Goal: Task Accomplishment & Management: Manage account settings

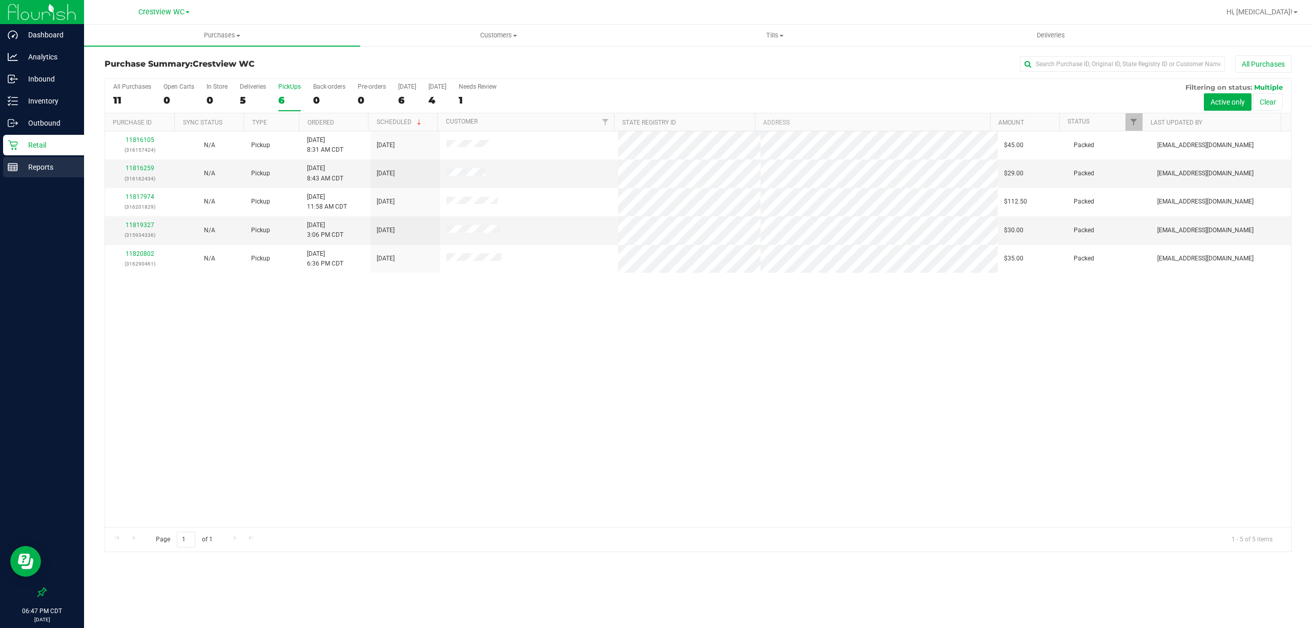
click at [31, 173] on div "Reports" at bounding box center [43, 167] width 81 height 20
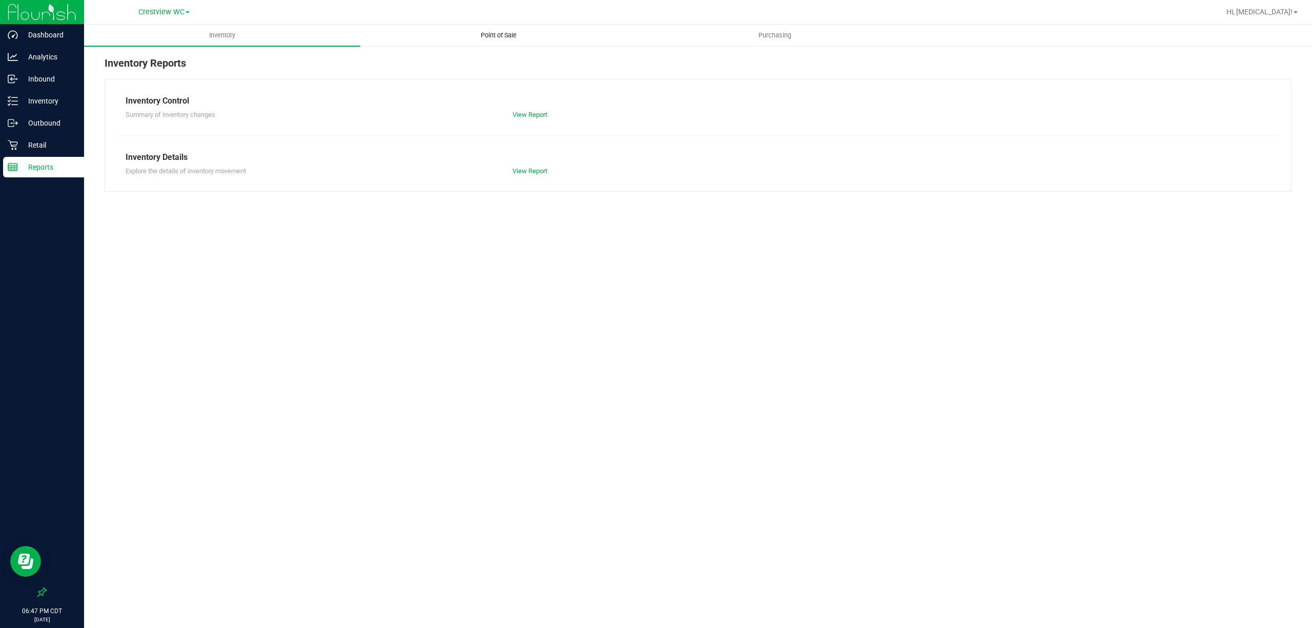
click at [497, 31] on span "Point of Sale" at bounding box center [499, 35] width 64 height 9
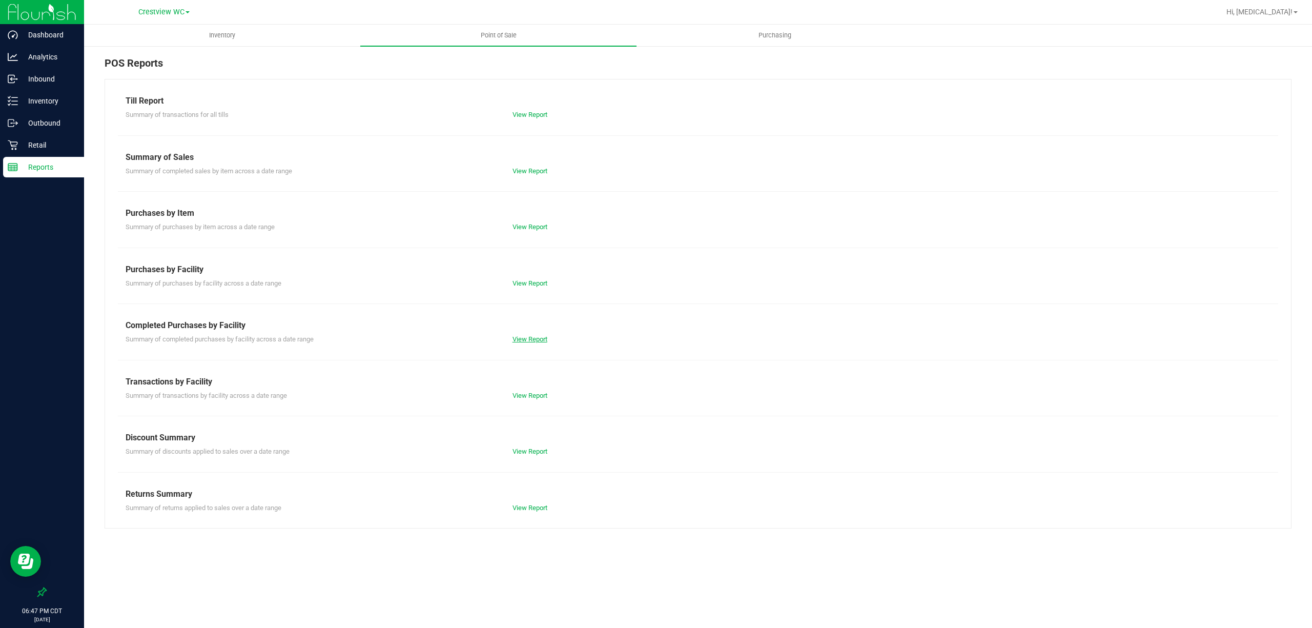
click at [527, 339] on link "View Report" at bounding box center [529, 339] width 35 height 8
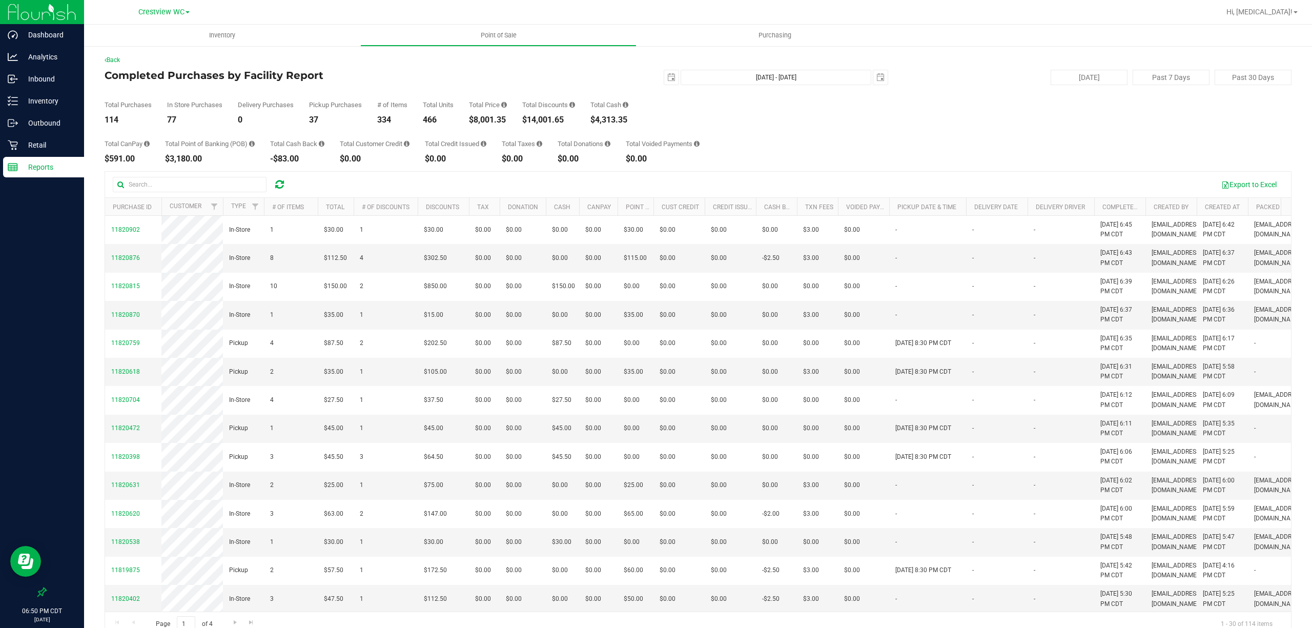
click at [913, 155] on div "Total CanPay $591.00 Total Point of Banking (POB) $3,180.00 Total Cash Back -$8…" at bounding box center [698, 143] width 1187 height 39
click at [920, 116] on div "Total Purchases 115 In Store Purchases 78 Delivery Purchases 0 Pickup Purchases…" at bounding box center [698, 104] width 1187 height 39
click at [1016, 114] on div "Total Purchases 115 In Store Purchases 78 Delivery Purchases 0 Pickup Purchases…" at bounding box center [698, 104] width 1187 height 39
click at [30, 98] on p "Inventory" at bounding box center [48, 101] width 61 height 12
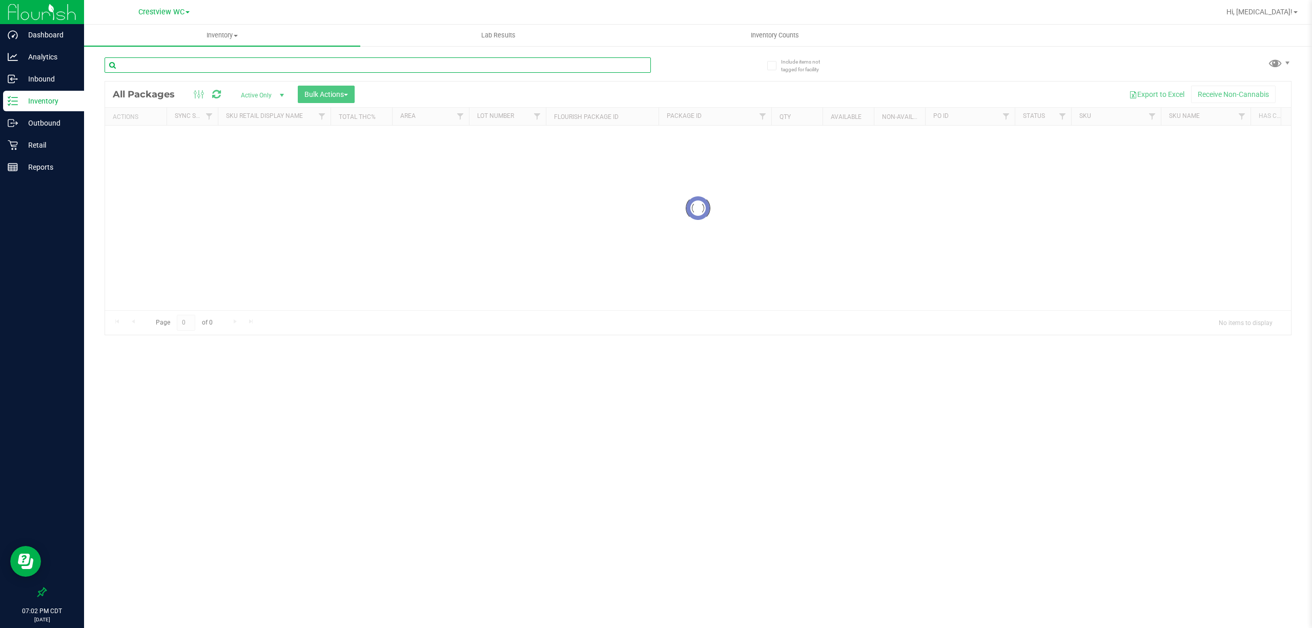
click at [160, 65] on input "text" at bounding box center [378, 64] width 546 height 15
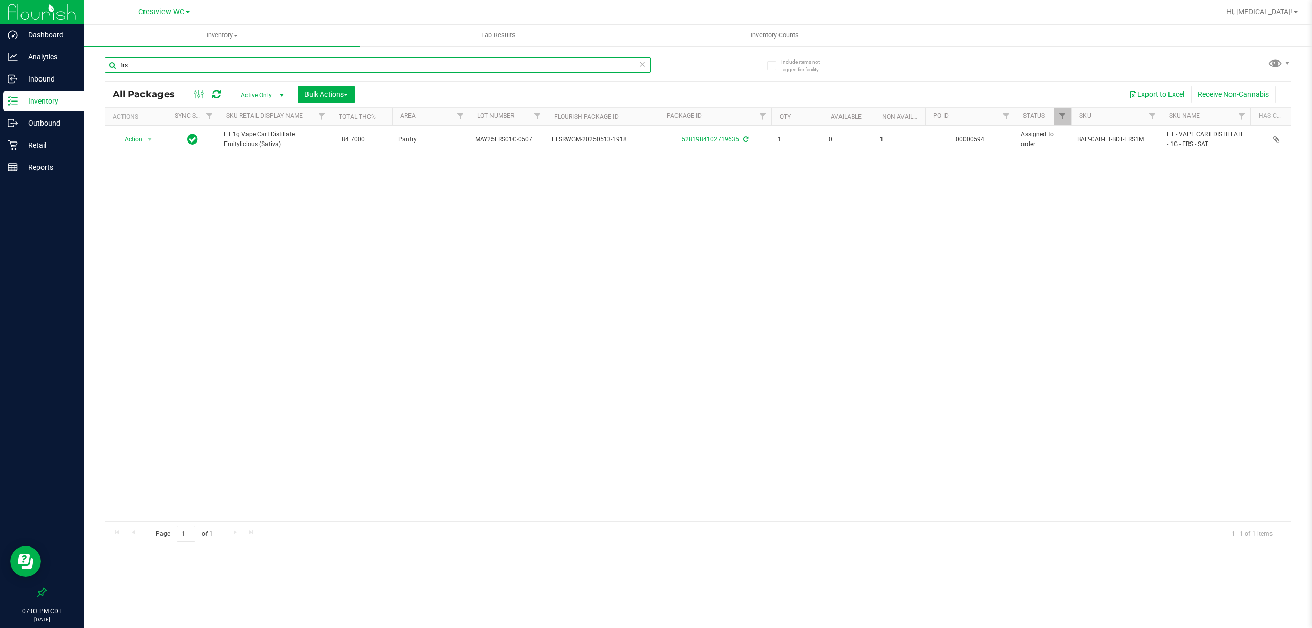
type input "frs"
click at [44, 168] on p "Reports" at bounding box center [48, 167] width 61 height 12
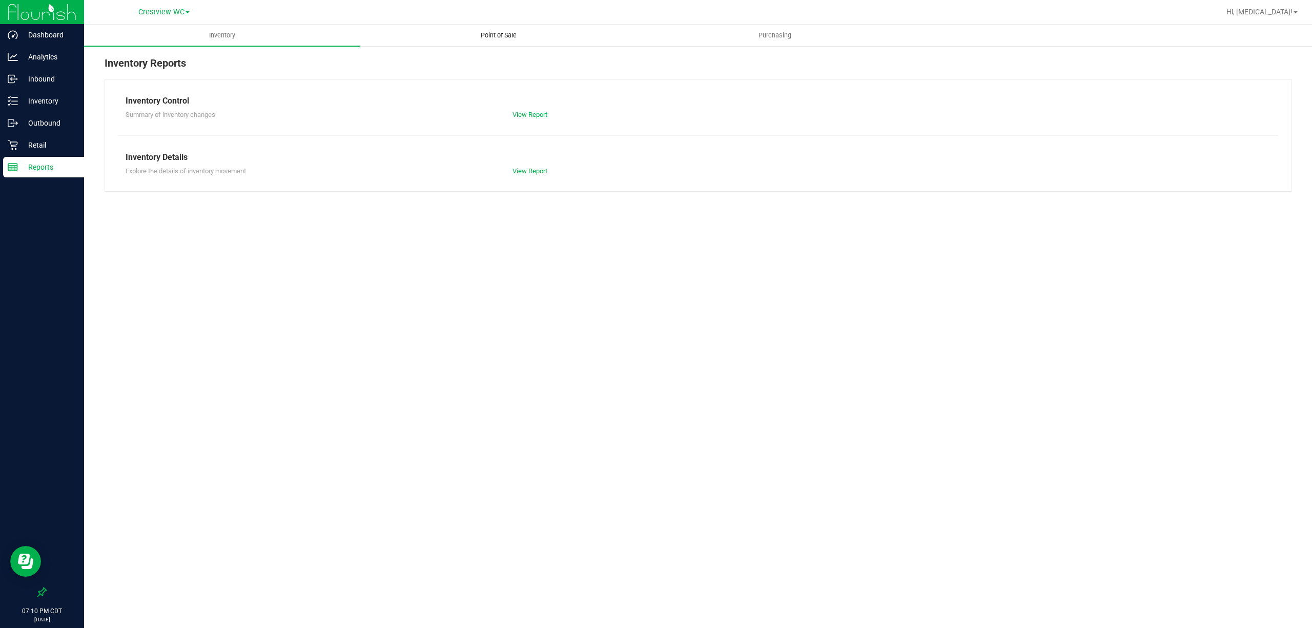
click at [509, 40] on uib-tab-heading "Point of Sale" at bounding box center [498, 35] width 275 height 20
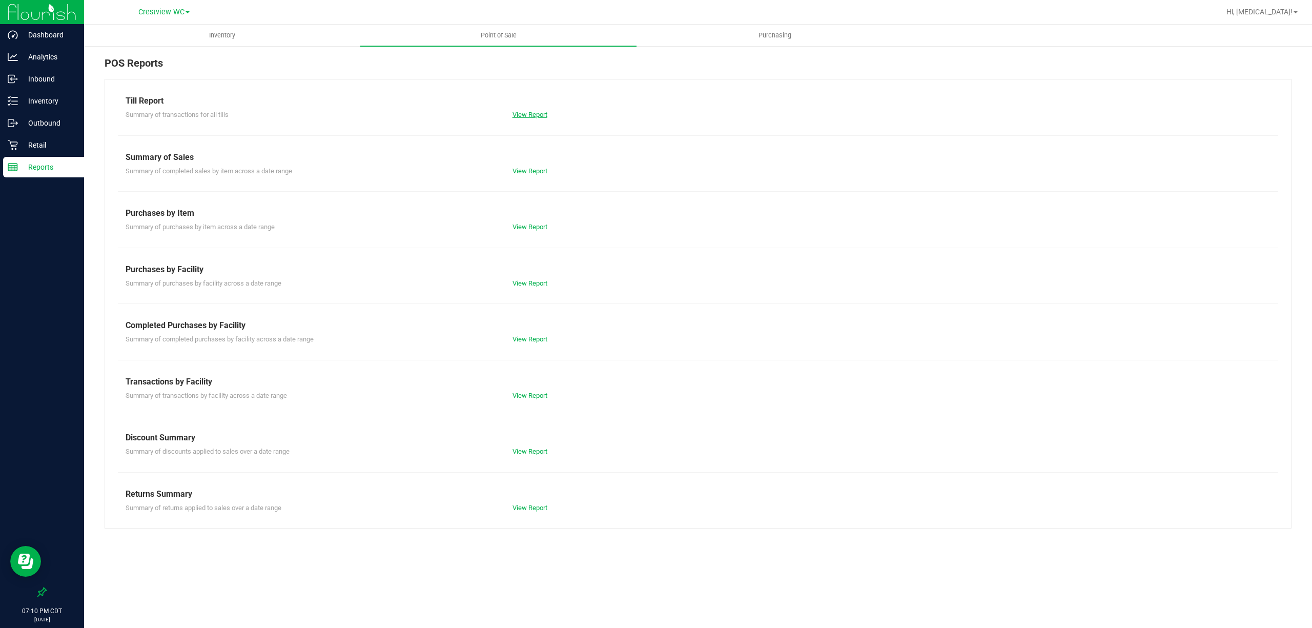
click at [522, 114] on link "View Report" at bounding box center [529, 115] width 35 height 8
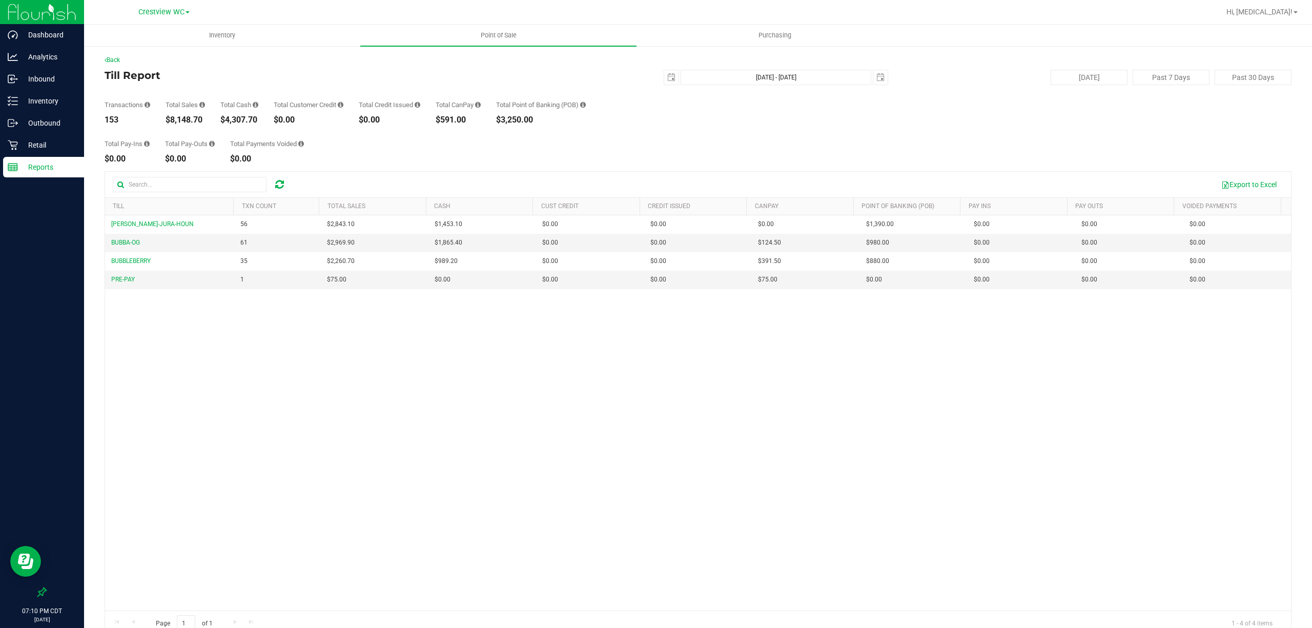
click at [721, 454] on div "BRUNO-JURA-HOUN 56 $2,843.10 $1,453.10 $0.00 $0.00 $0.00 $0.00 $0.00 $1,390.00 …" at bounding box center [698, 413] width 1186 height 396
click at [198, 376] on div "[PERSON_NAME]-JURA-HOUN 56 $2,843.10 $1,453.10 $0.00 $0.00 $0.00 $0.00 $0.00 $1…" at bounding box center [698, 413] width 1186 height 396
click at [26, 150] on p "Retail" at bounding box center [48, 145] width 61 height 12
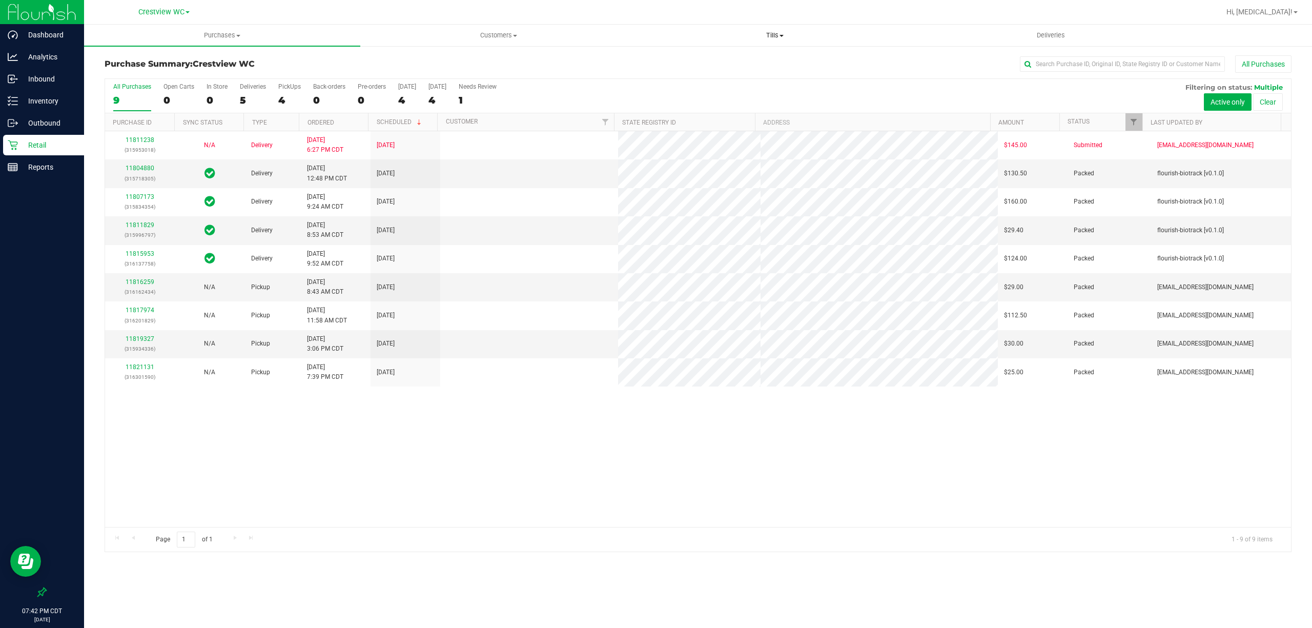
click at [774, 36] on span "Tills" at bounding box center [774, 35] width 275 height 9
click at [722, 61] on li "Manage tills" at bounding box center [774, 62] width 276 height 12
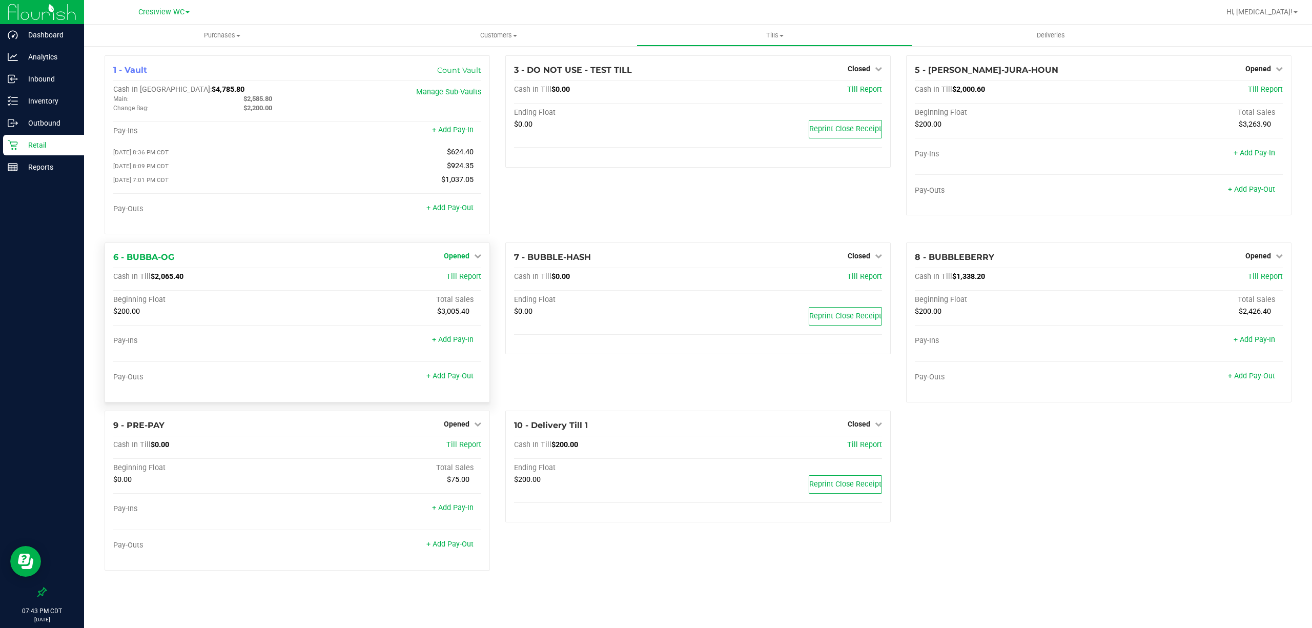
click at [464, 260] on span "Opened" at bounding box center [457, 256] width 26 height 8
click at [464, 280] on link "Close Till" at bounding box center [458, 277] width 28 height 8
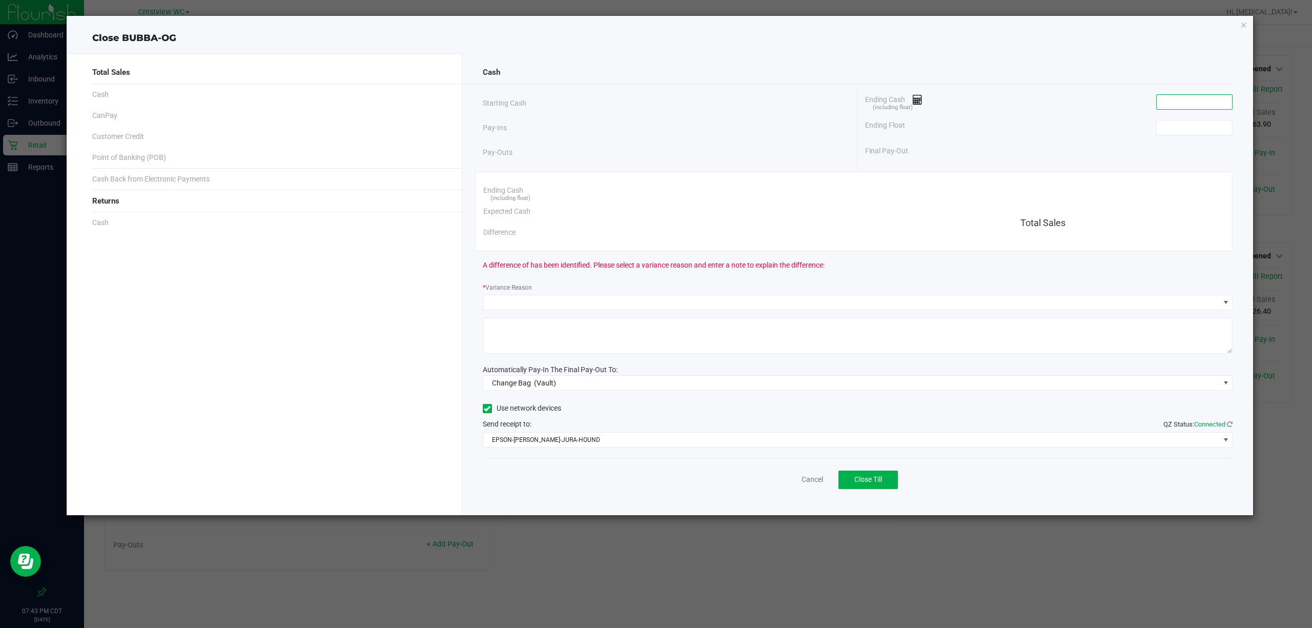
click at [1189, 101] on input at bounding box center [1194, 102] width 75 height 14
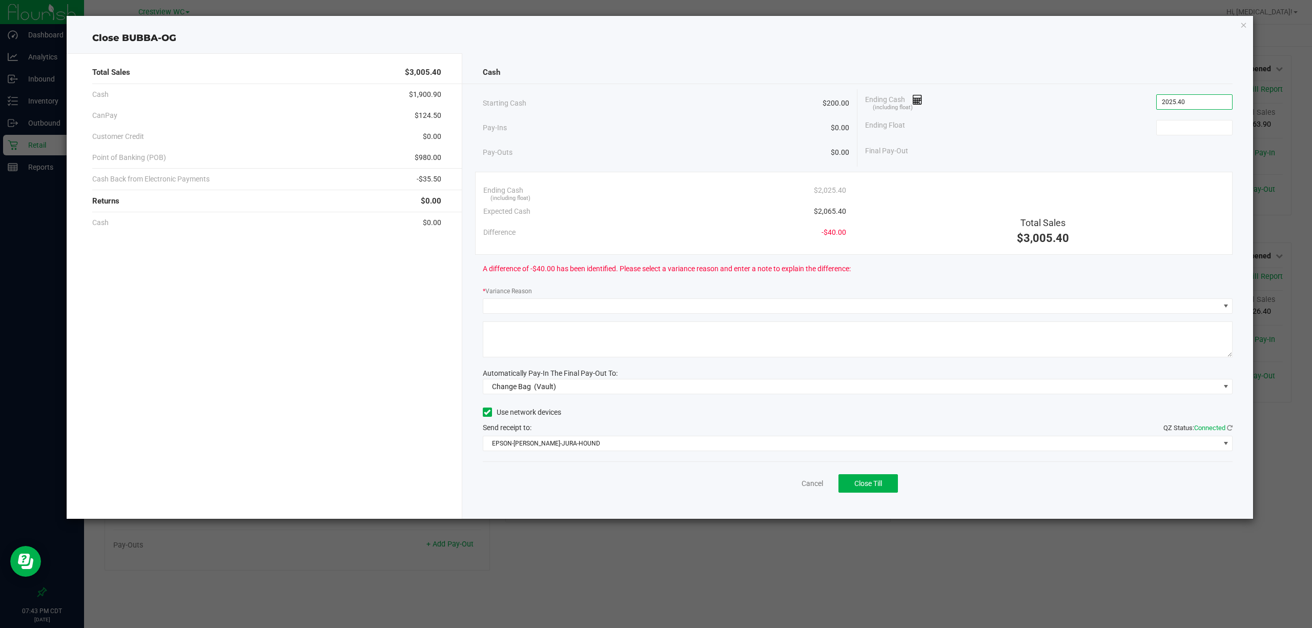
type input "$2,025.40"
type input "$200.00"
click at [548, 303] on span at bounding box center [851, 306] width 736 height 14
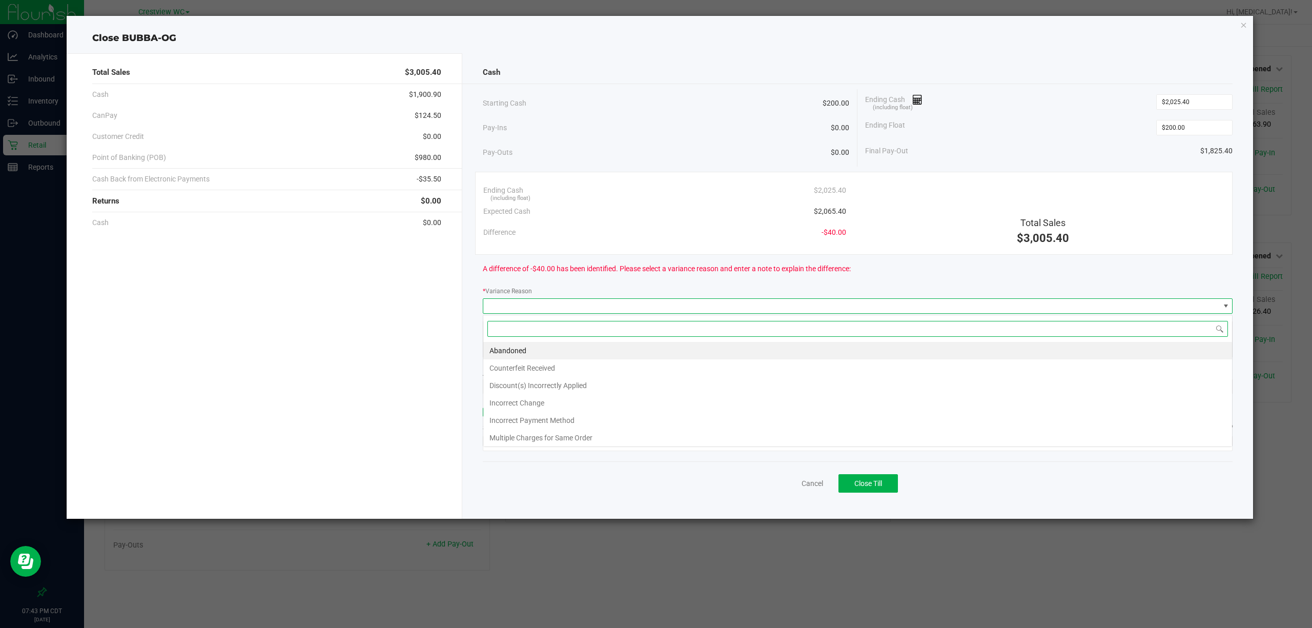
scroll to position [15, 750]
click at [557, 404] on li "Incorrect Change" at bounding box center [857, 402] width 749 height 17
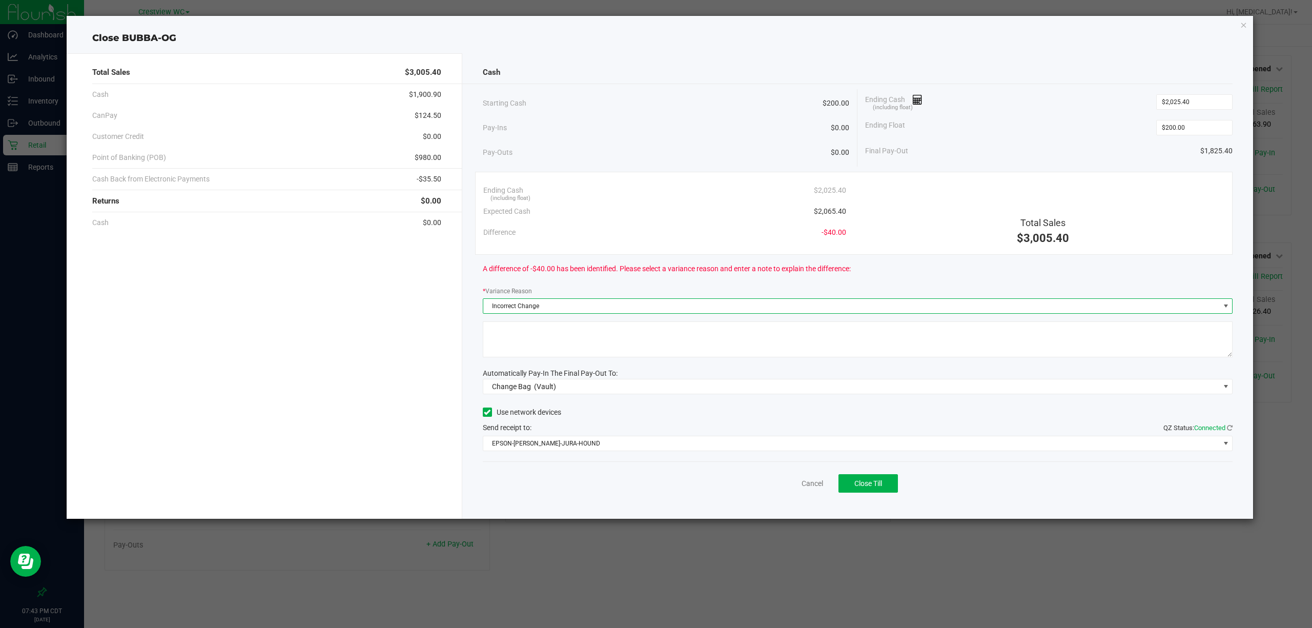
click at [562, 367] on div "Cash Starting Cash $200.00 Pay-Ins $0.00 Pay-Outs $0.00 Ending Cash (including …" at bounding box center [857, 285] width 791 height 465
click at [562, 353] on textarea at bounding box center [858, 339] width 750 height 36
type textarea "G"
type textarea "a"
click at [562, 327] on textarea at bounding box center [858, 339] width 750 height 36
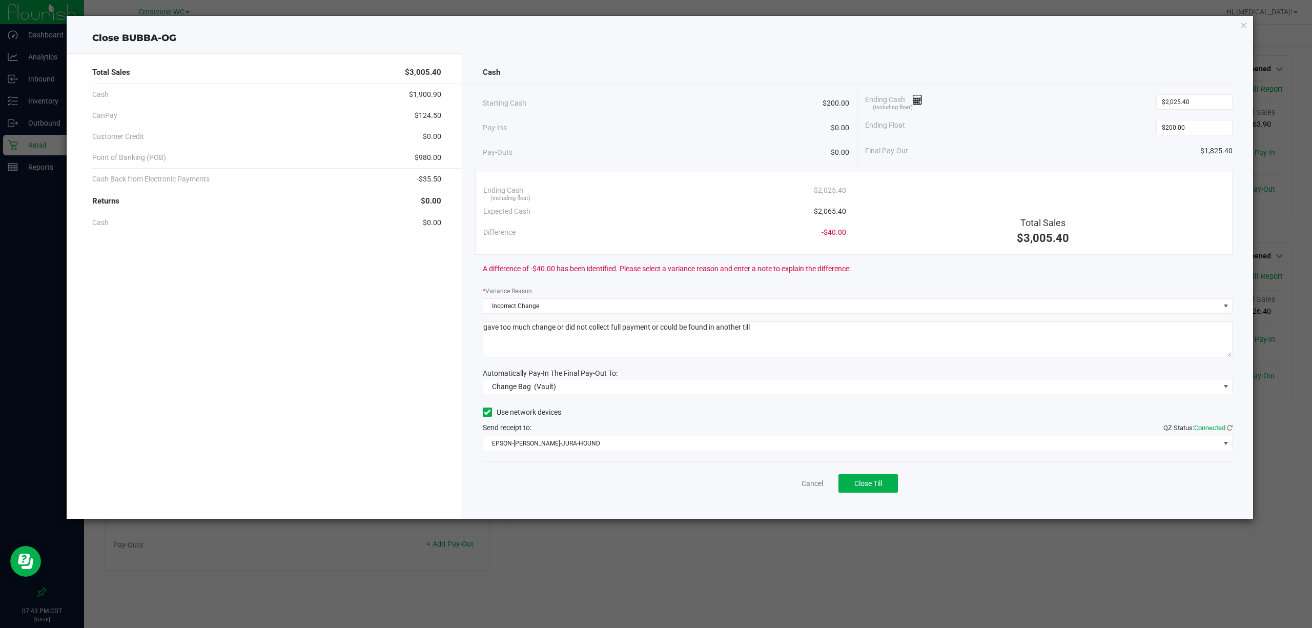
click at [854, 330] on textarea at bounding box center [858, 339] width 750 height 36
type textarea "gave too much change or did not collect full payment or could be found in anoth…"
click at [667, 386] on span "Change Bag (Vault)" at bounding box center [851, 386] width 736 height 14
click at [529, 451] on span "(Vault)" at bounding box center [519, 453] width 22 height 8
click at [534, 451] on span "EPSON-[PERSON_NAME]-JURA-HOUND" at bounding box center [858, 443] width 750 height 15
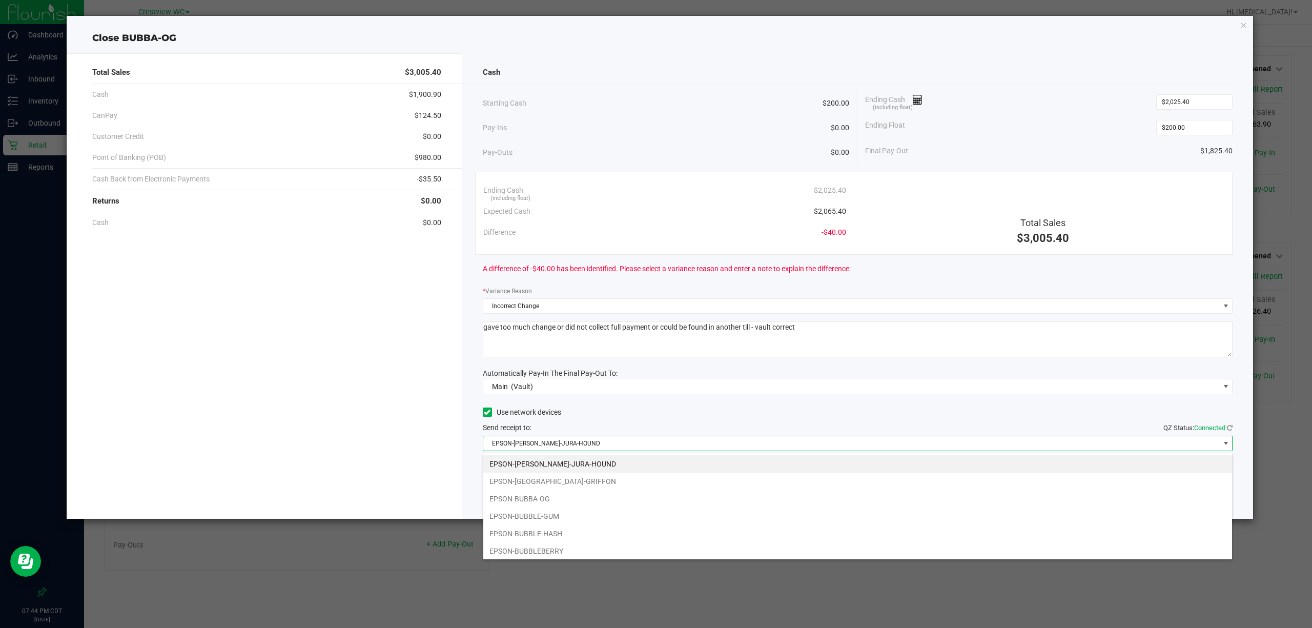
click at [534, 437] on span "EPSON-[PERSON_NAME]-JURA-HOUND" at bounding box center [851, 443] width 736 height 14
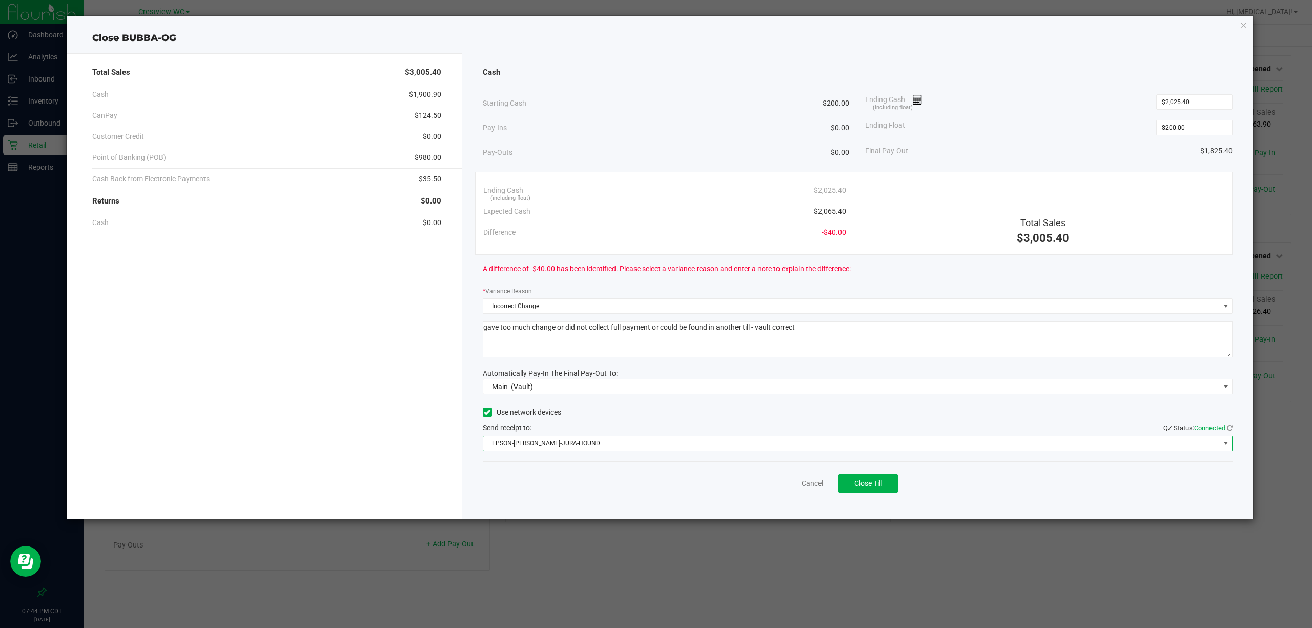
click at [535, 447] on span "EPSON-[PERSON_NAME]-JURA-HOUND" at bounding box center [851, 443] width 736 height 14
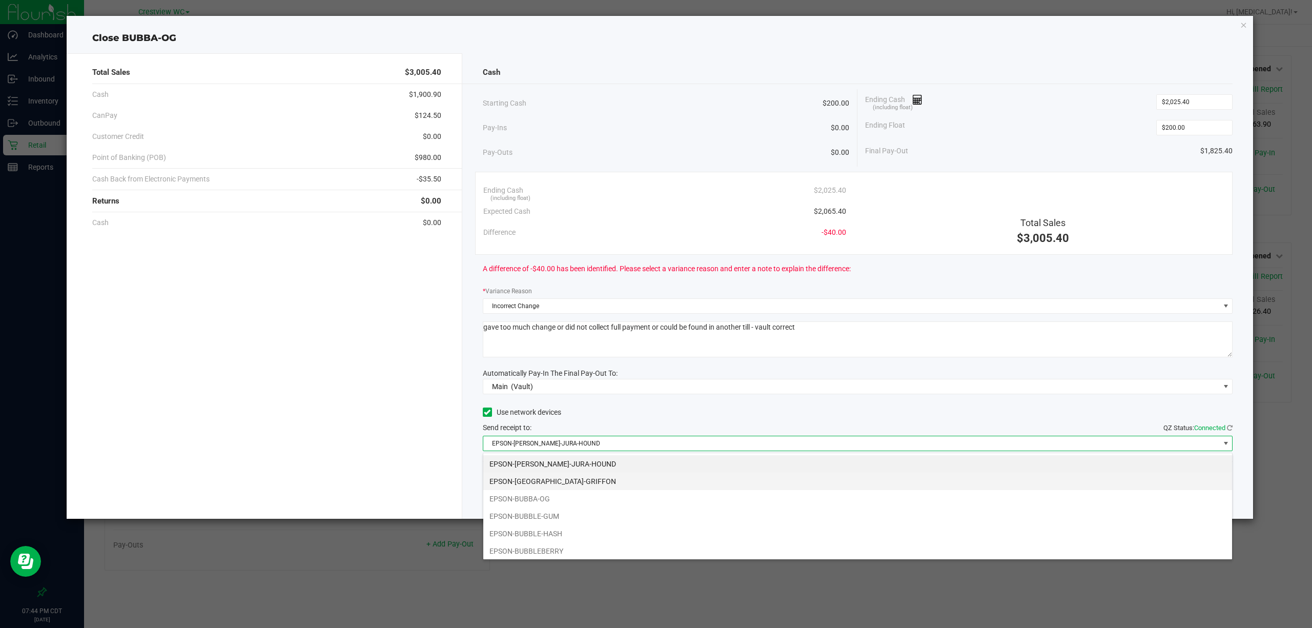
scroll to position [15, 750]
click at [552, 515] on li "EPSON-BUBBLE-GUM" at bounding box center [857, 515] width 749 height 17
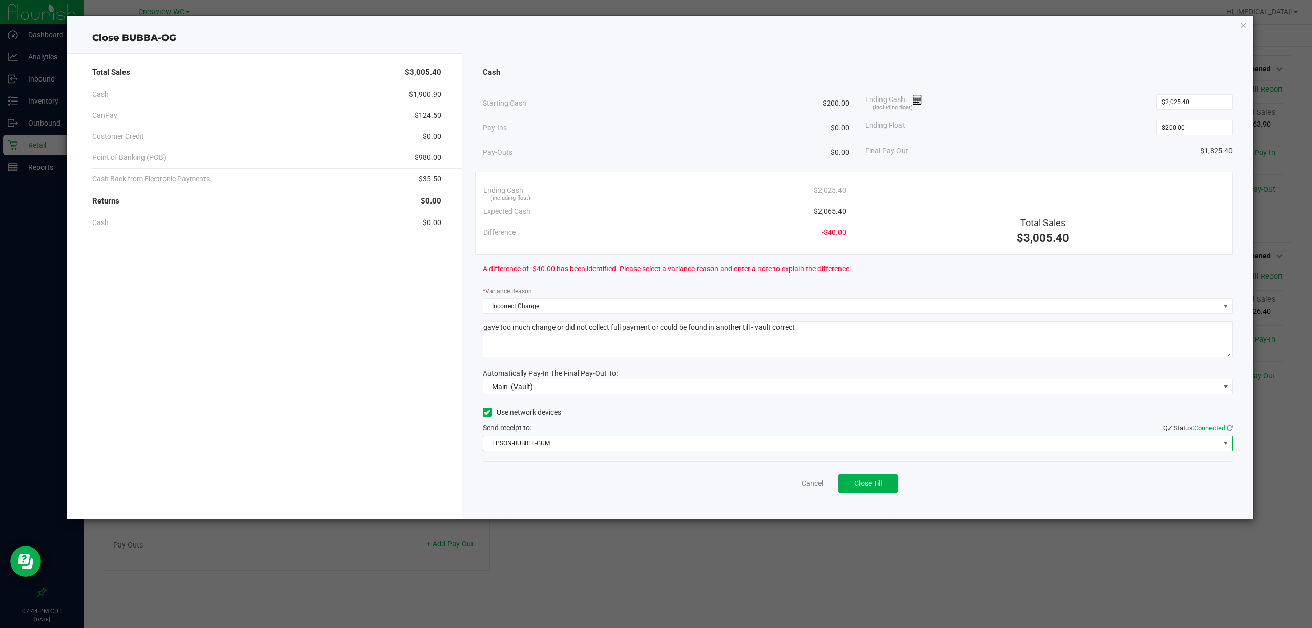
click at [560, 495] on div "Cancel Close Till" at bounding box center [858, 480] width 750 height 39
click at [880, 486] on span "Close Till" at bounding box center [868, 483] width 28 height 8
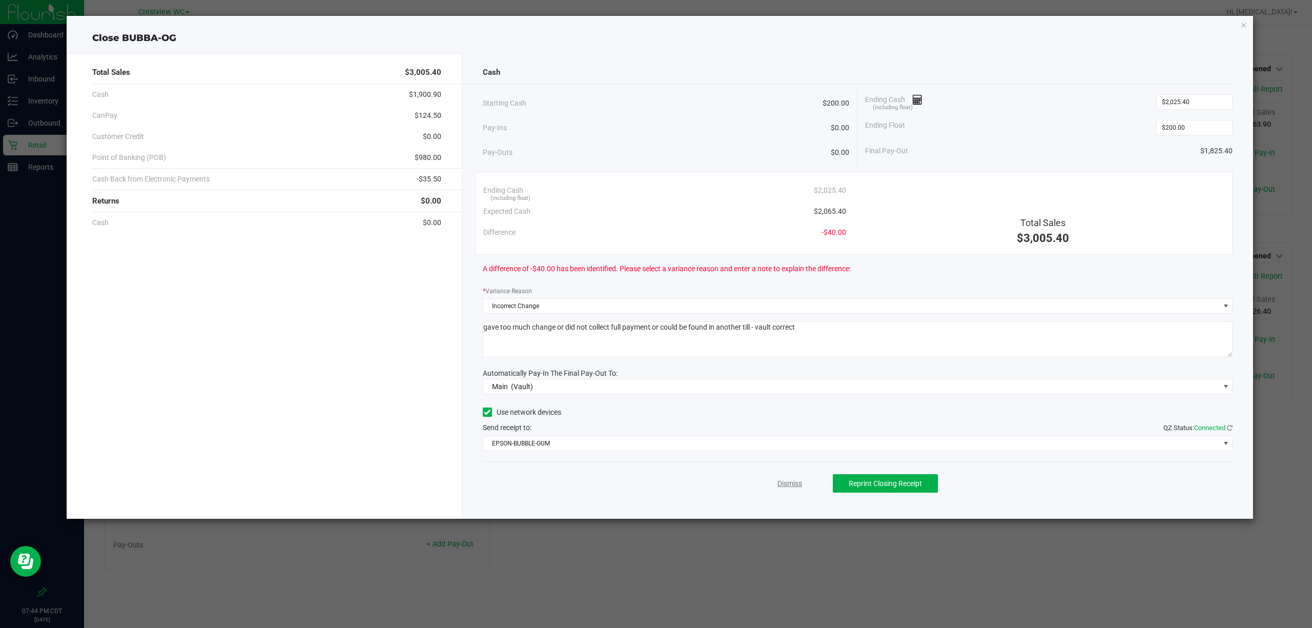
click at [785, 482] on link "Dismiss" at bounding box center [789, 483] width 25 height 11
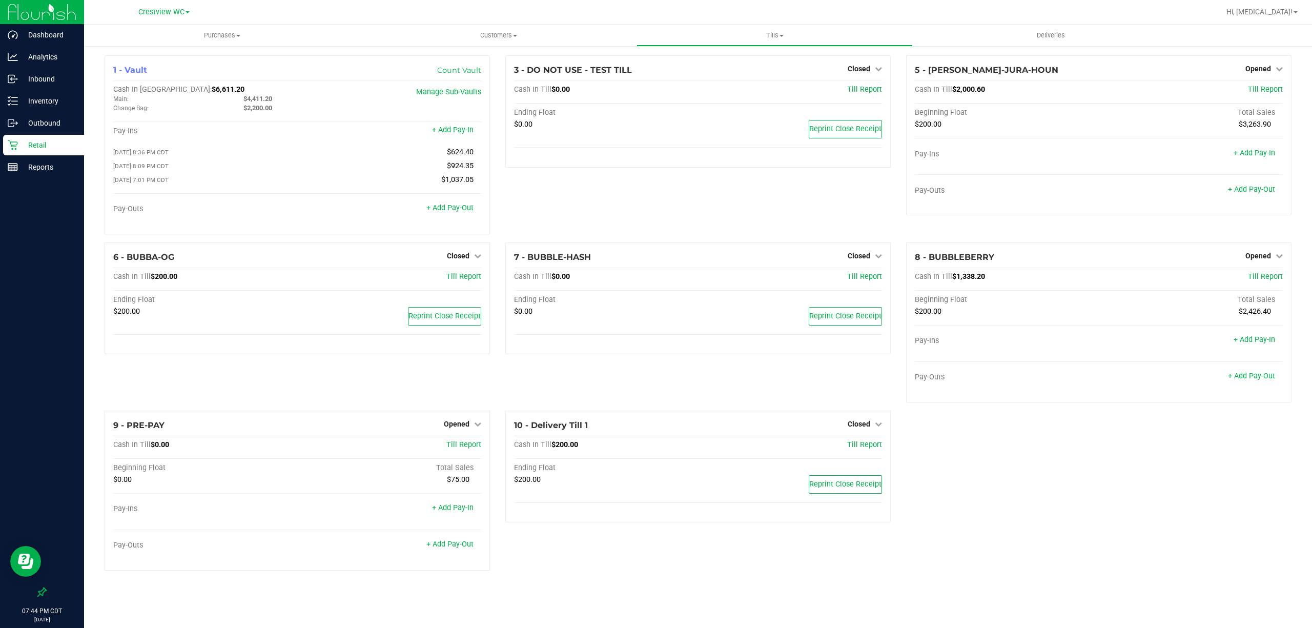
click at [14, 152] on div "Retail" at bounding box center [43, 145] width 81 height 20
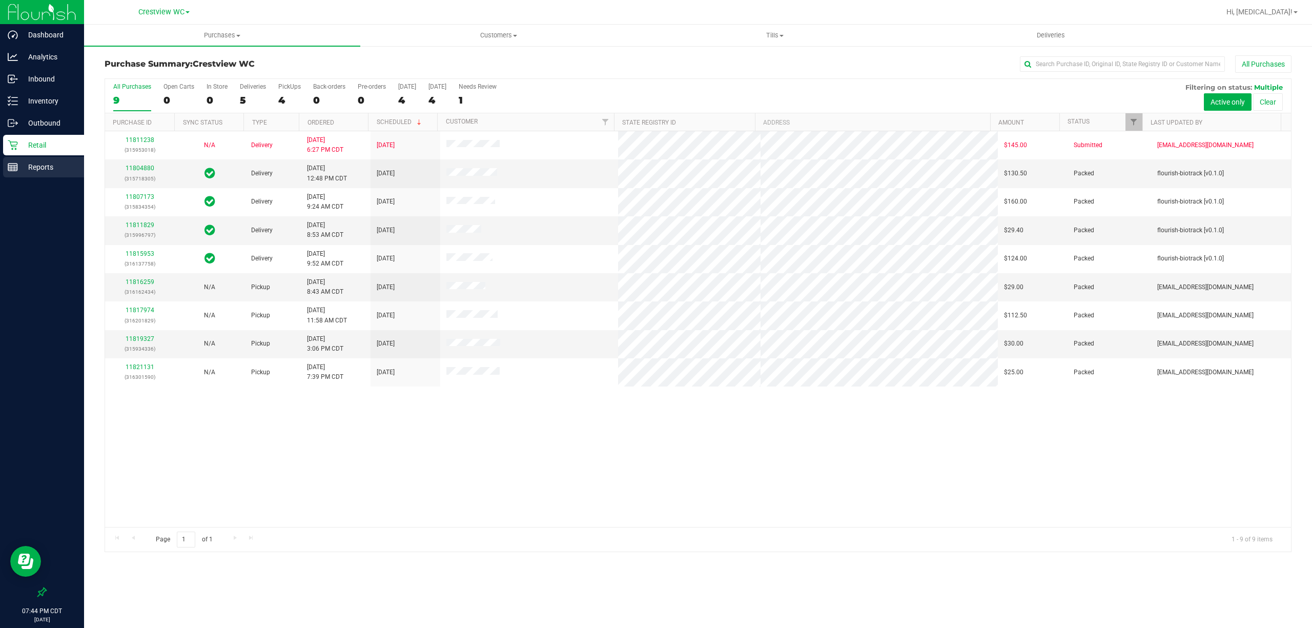
click at [48, 168] on p "Reports" at bounding box center [48, 167] width 61 height 12
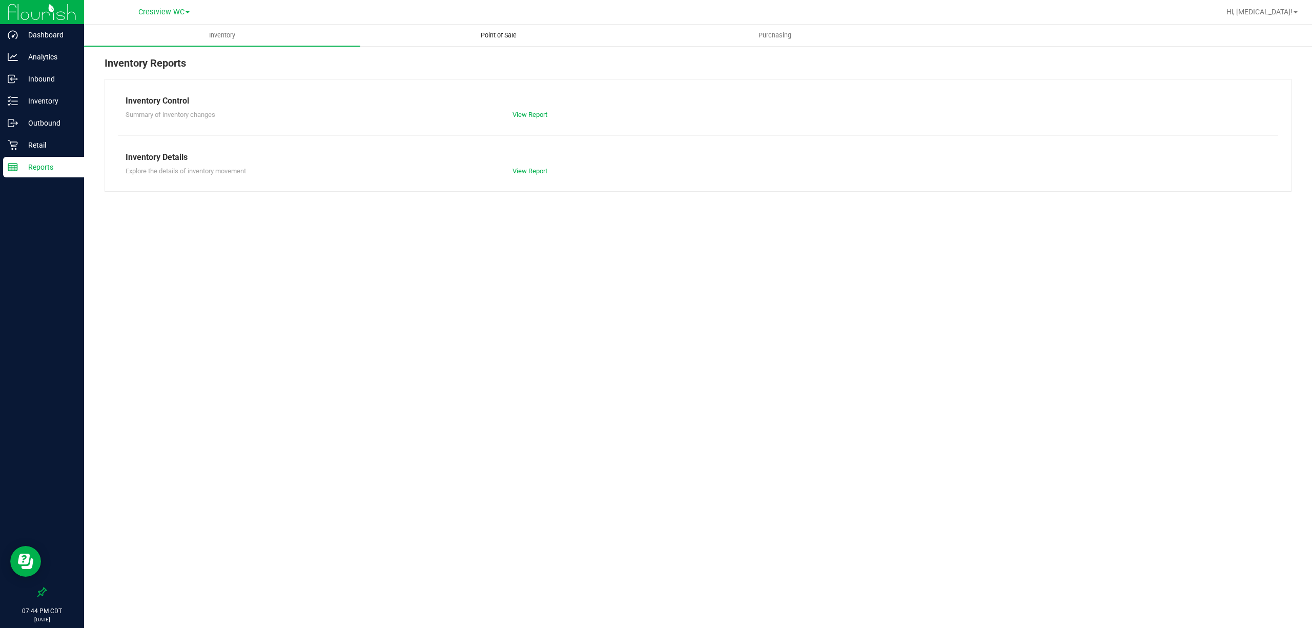
click at [491, 36] on span "Point of Sale" at bounding box center [499, 35] width 64 height 9
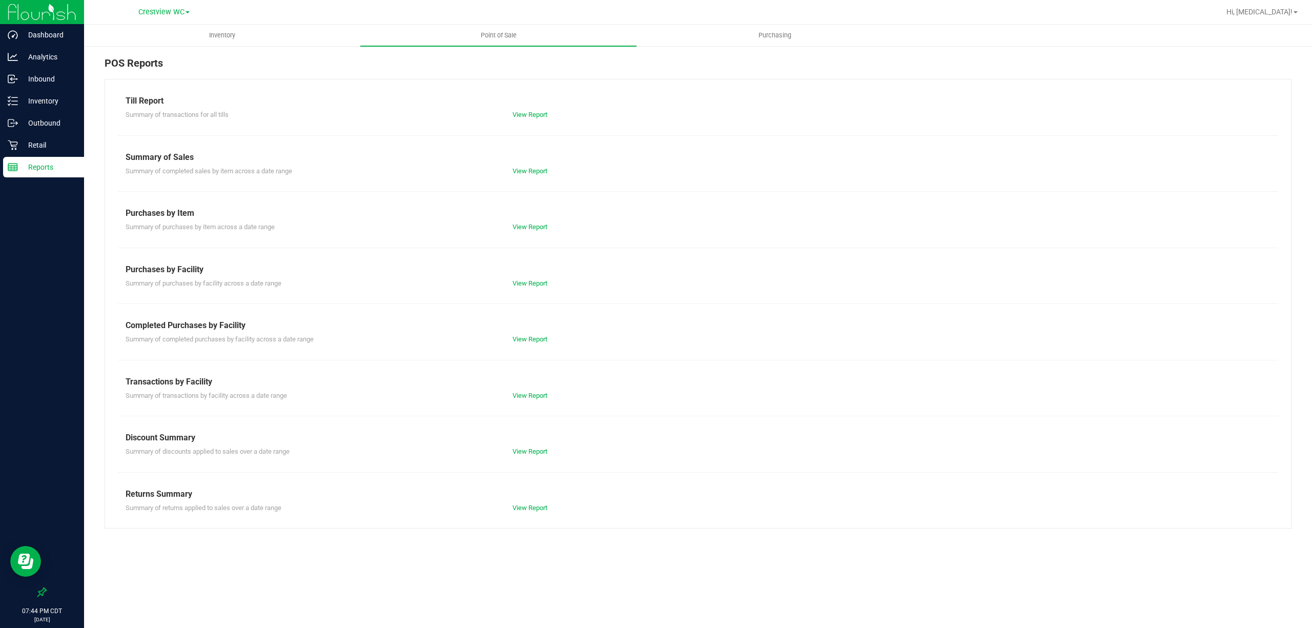
click at [531, 335] on div "View Report" at bounding box center [601, 339] width 193 height 10
click at [531, 336] on link "View Report" at bounding box center [529, 339] width 35 height 8
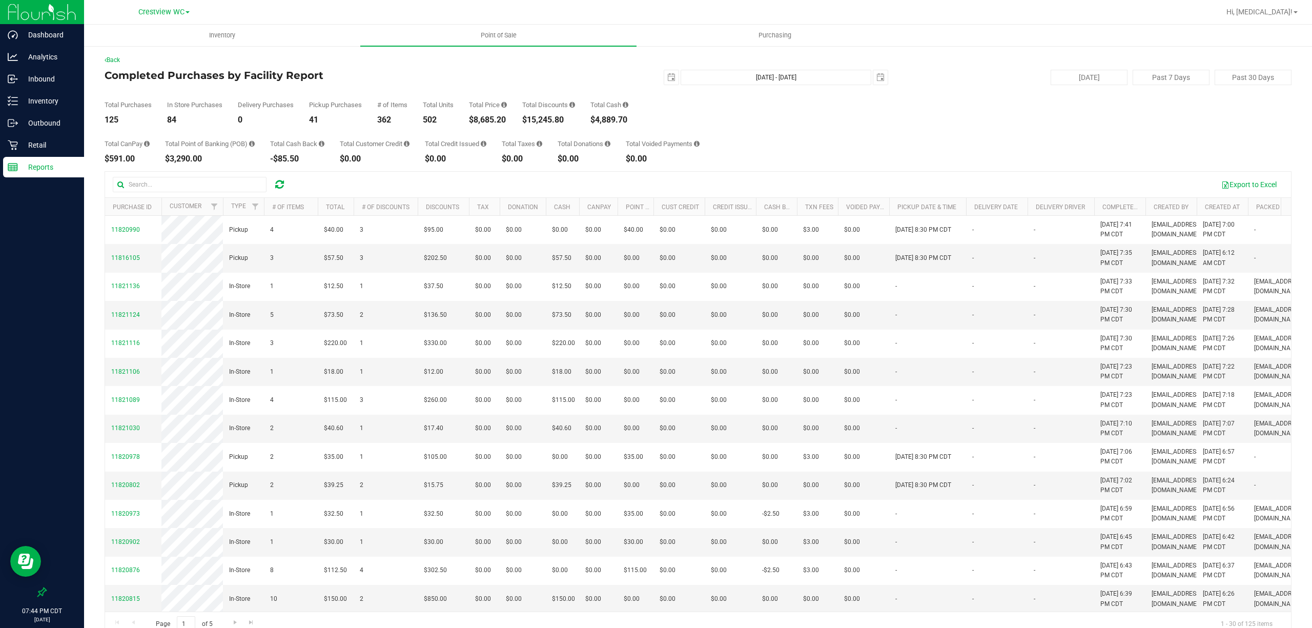
click at [739, 137] on div "Total CanPay $591.00 Total Point of Banking (POB) $3,290.00 Total Cash Back -$8…" at bounding box center [698, 143] width 1187 height 39
click at [725, 134] on div "Total CanPay $591.00 Total Point of Banking (POB) $3,290.00 Total Cash Back -$8…" at bounding box center [698, 143] width 1187 height 39
click at [25, 139] on p "Retail" at bounding box center [48, 145] width 61 height 12
